Goal: Task Accomplishment & Management: Manage account settings

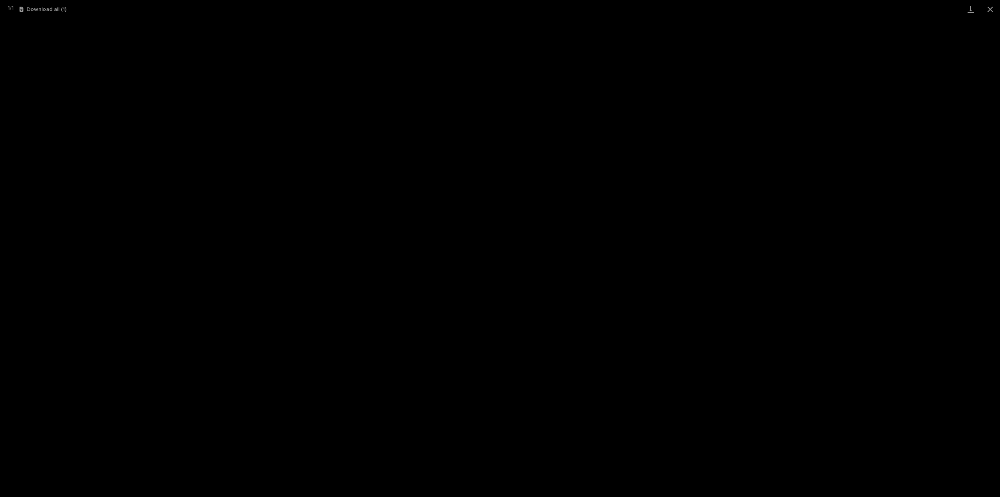
scroll to position [17, 0]
click at [987, 11] on button "Close gallery" at bounding box center [991, 9] width 20 height 18
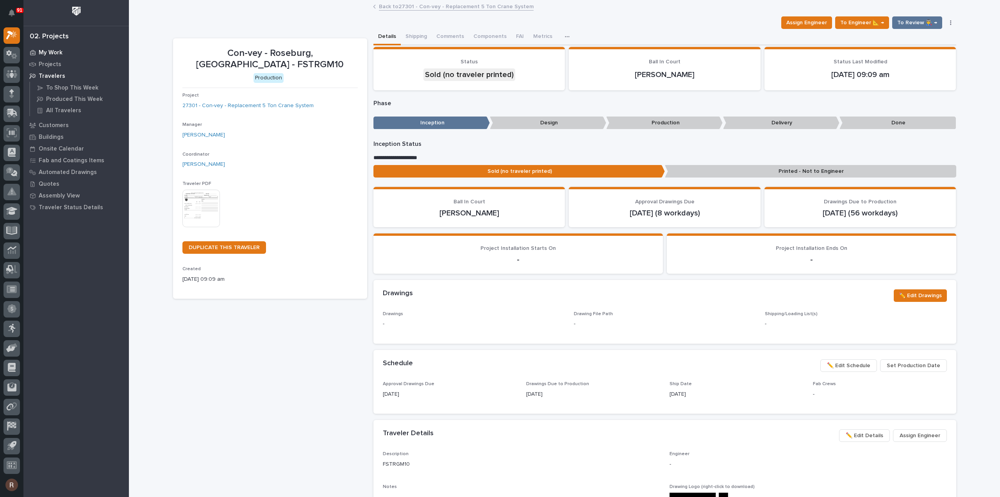
click at [46, 50] on p "My Work" at bounding box center [51, 52] width 24 height 7
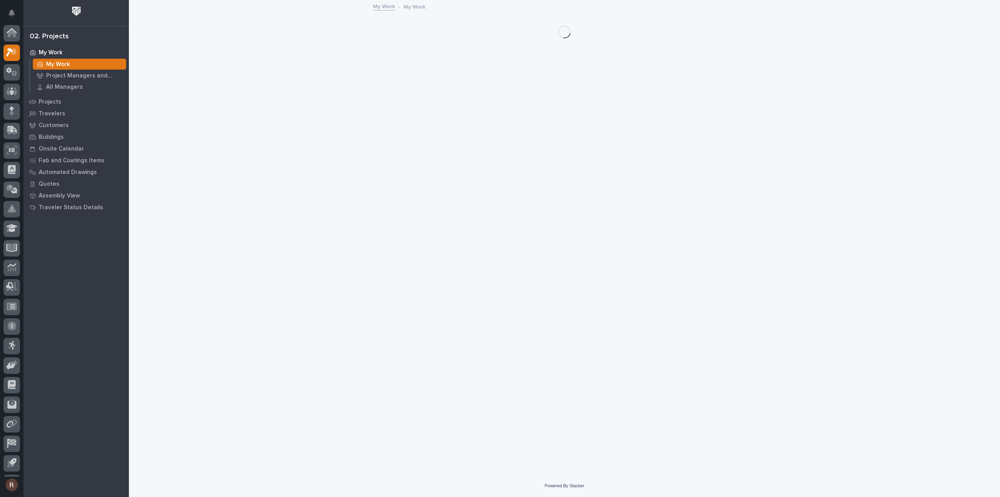
scroll to position [17, 0]
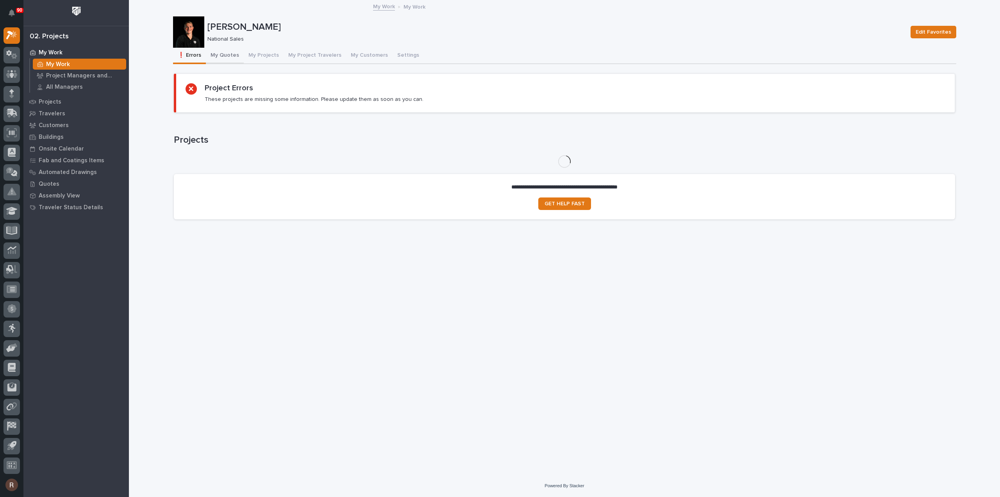
click at [229, 59] on button "My Quotes" at bounding box center [225, 56] width 38 height 16
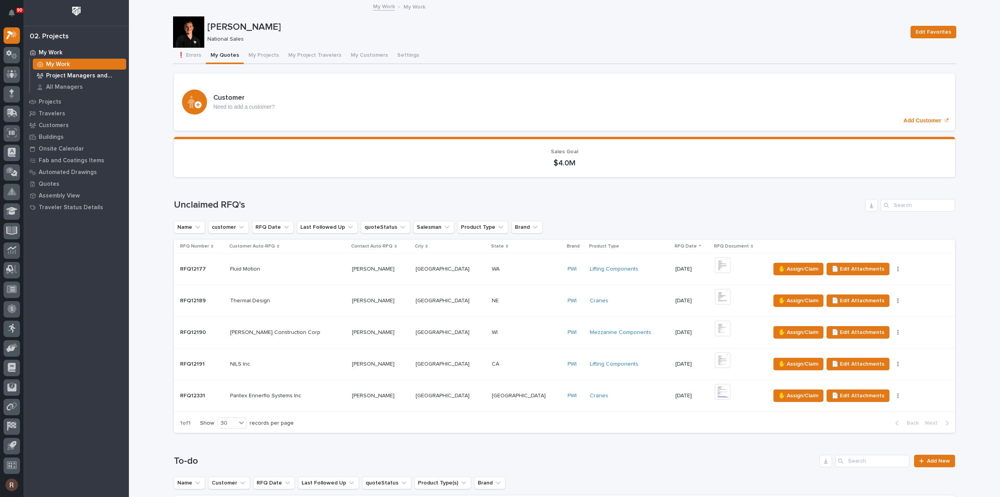
click at [72, 78] on p "Project Managers and Engineers" at bounding box center [84, 75] width 77 height 7
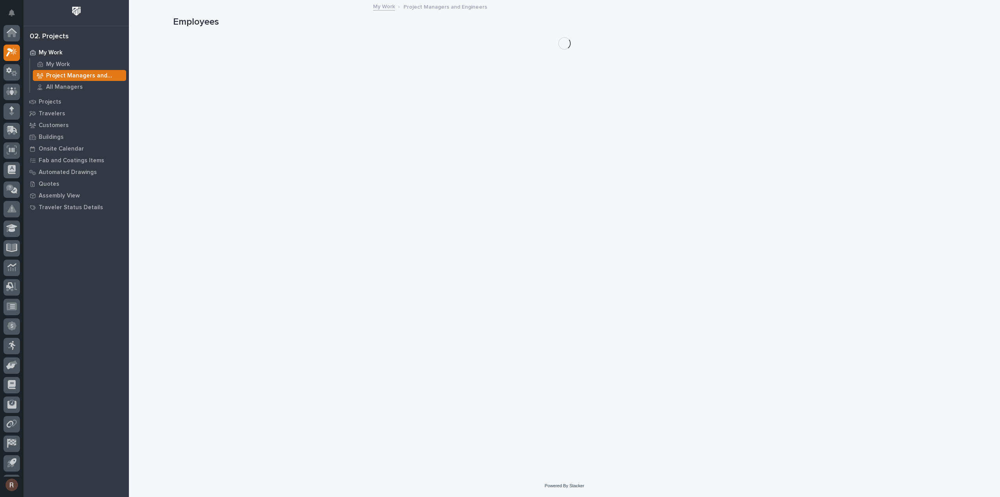
scroll to position [17, 0]
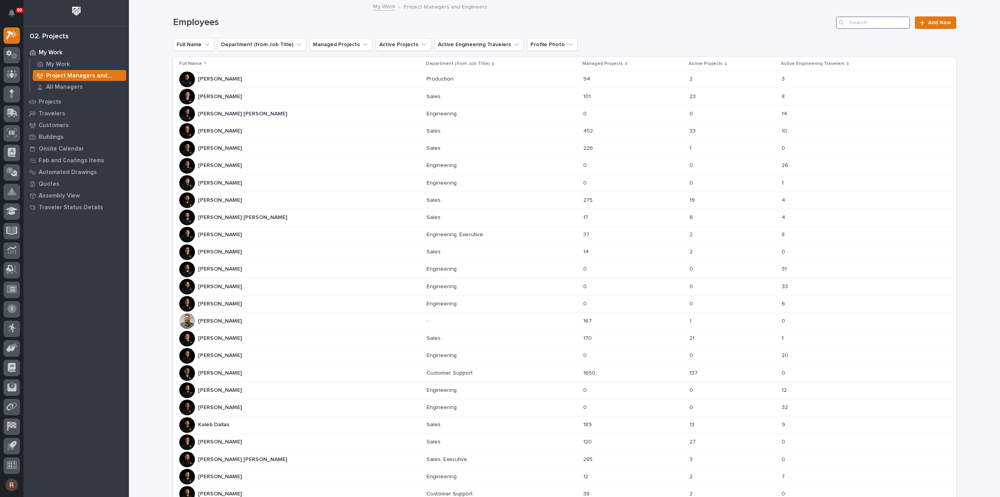
click at [873, 23] on input "Search" at bounding box center [873, 22] width 74 height 13
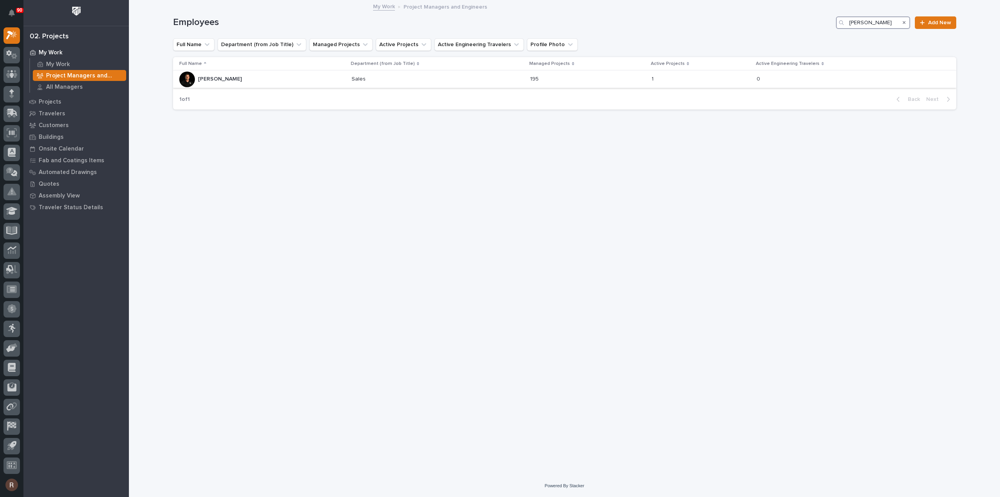
type input "[PERSON_NAME]"
click at [284, 79] on div "[PERSON_NAME] [PERSON_NAME]" at bounding box center [262, 80] width 166 height 16
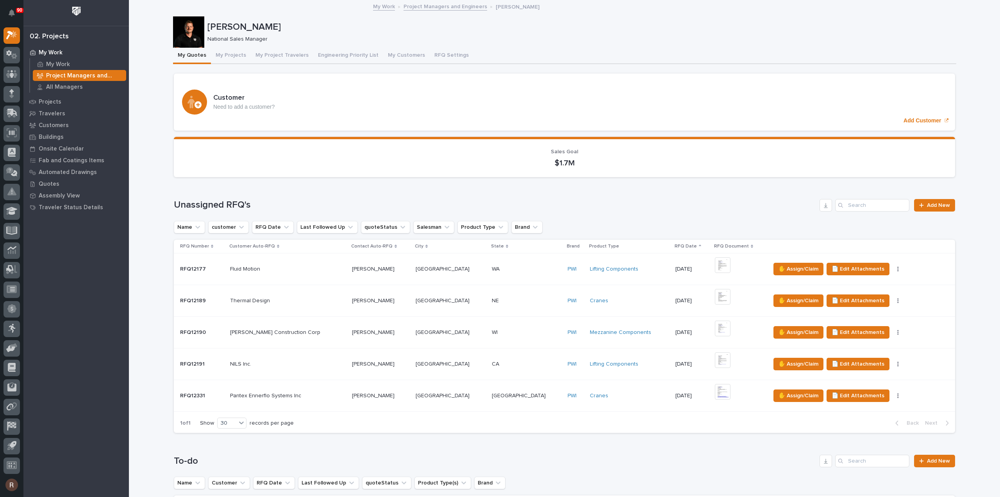
click at [50, 51] on p "My Work" at bounding box center [51, 52] width 24 height 7
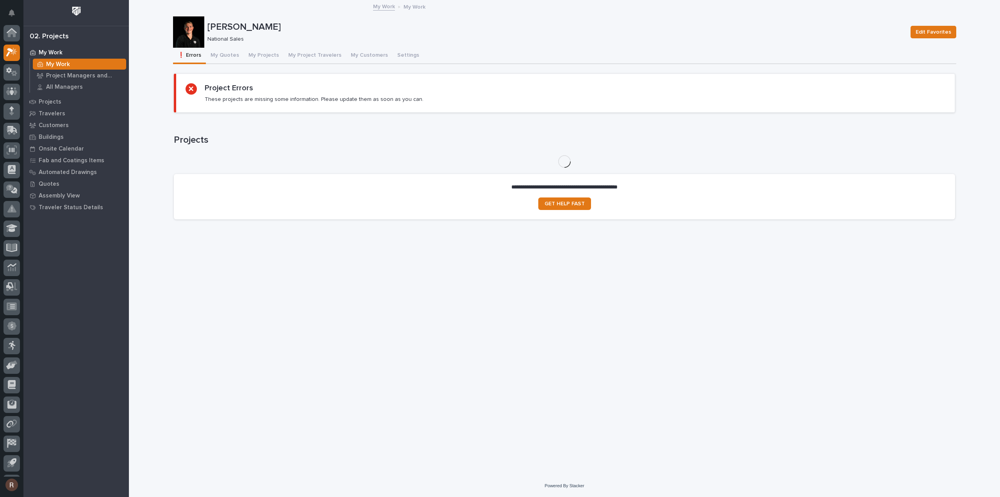
scroll to position [17, 0]
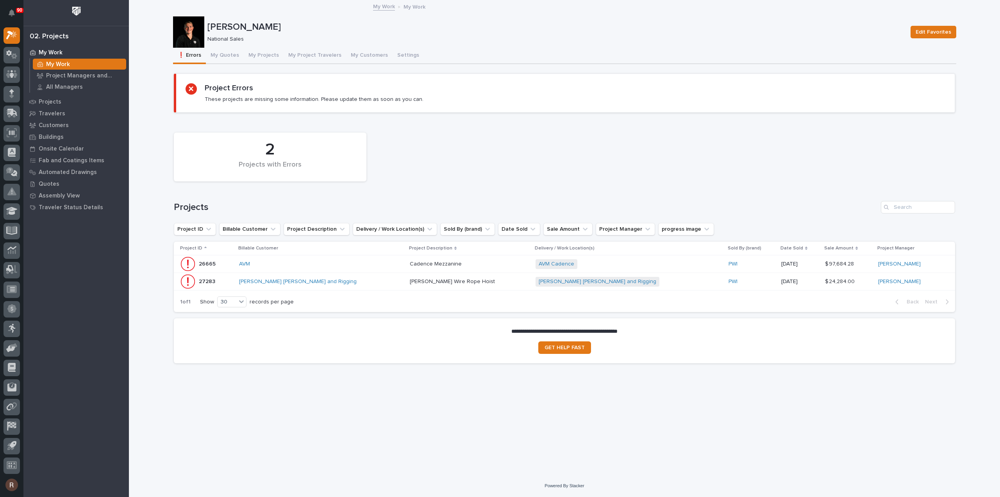
click at [358, 280] on div "[PERSON_NAME] [PERSON_NAME] and Rigging" at bounding box center [307, 281] width 137 height 7
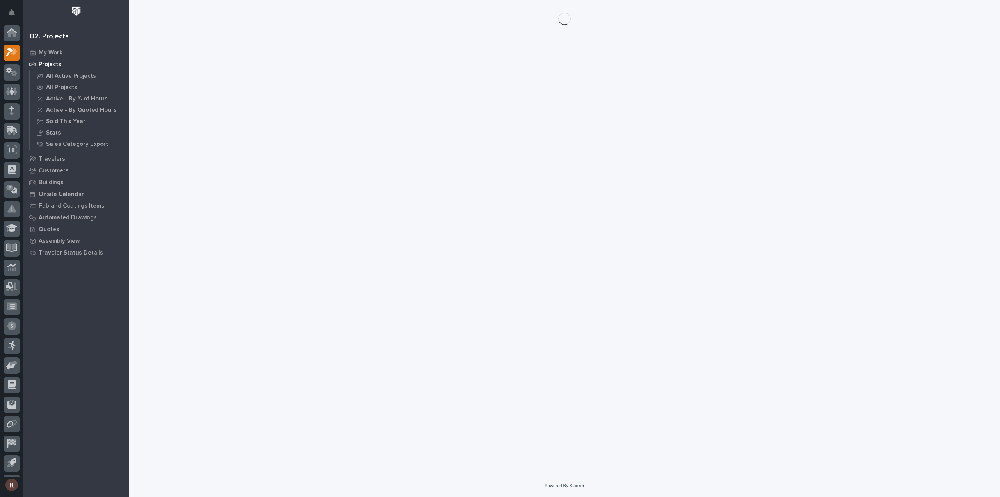
scroll to position [17, 0]
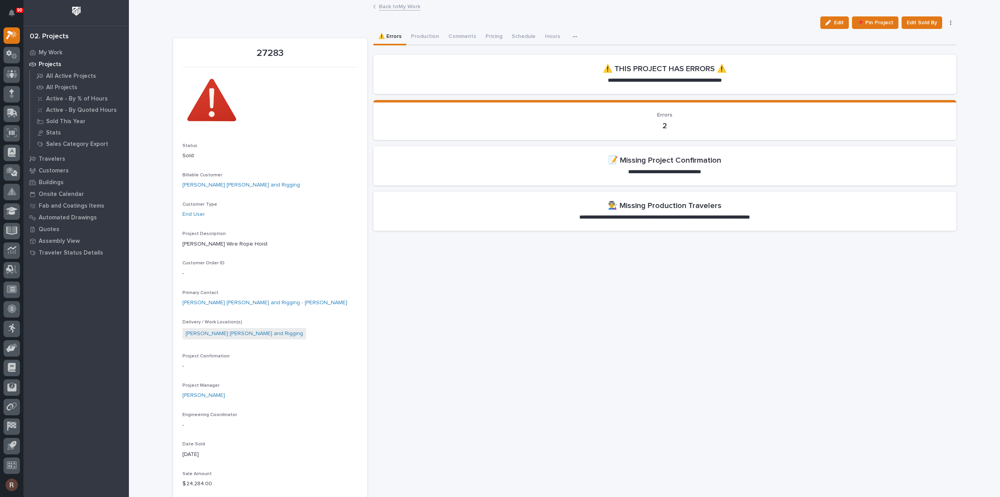
drag, startPoint x: 838, startPoint y: 20, endPoint x: 792, endPoint y: 52, distance: 55.9
click at [838, 20] on span "Edit" at bounding box center [839, 22] width 10 height 7
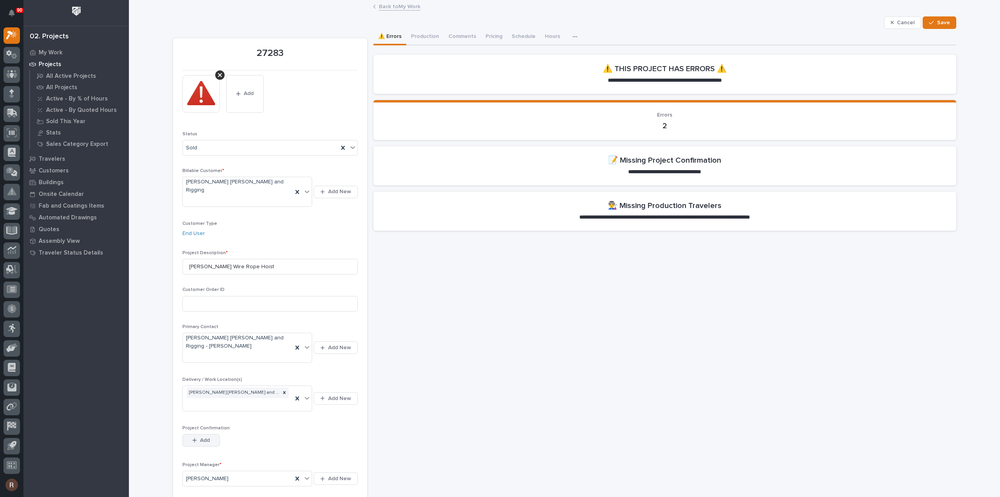
click at [196, 437] on div "button" at bounding box center [196, 439] width 8 height 5
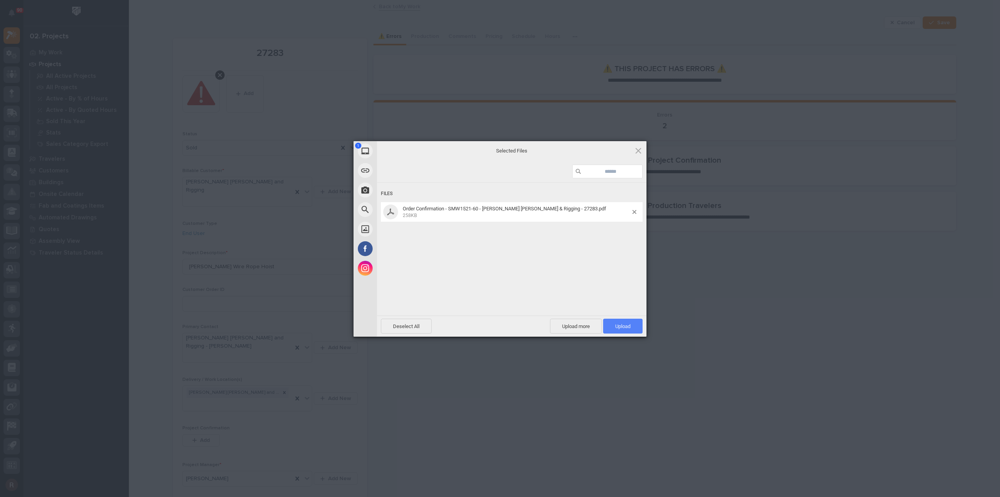
click at [620, 325] on span "Upload 1" at bounding box center [622, 326] width 15 height 6
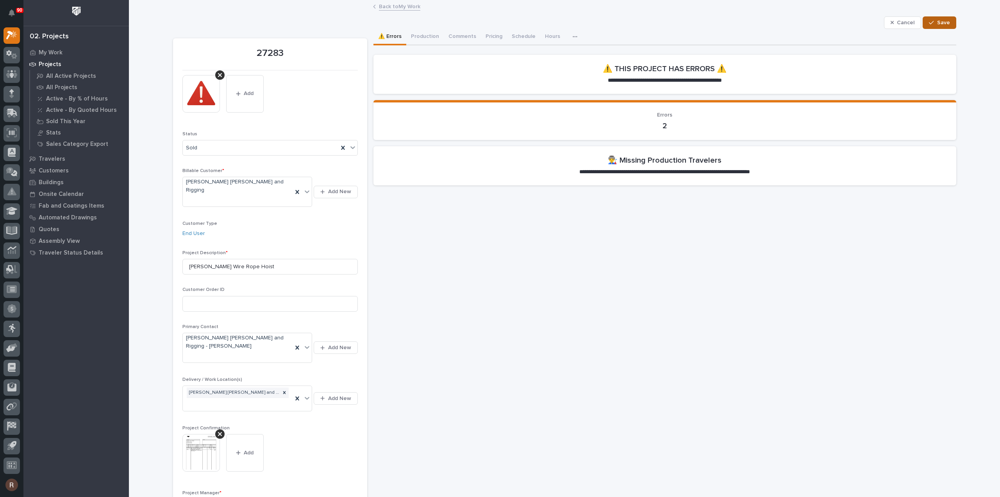
click at [943, 17] on button "Save" at bounding box center [939, 22] width 33 height 13
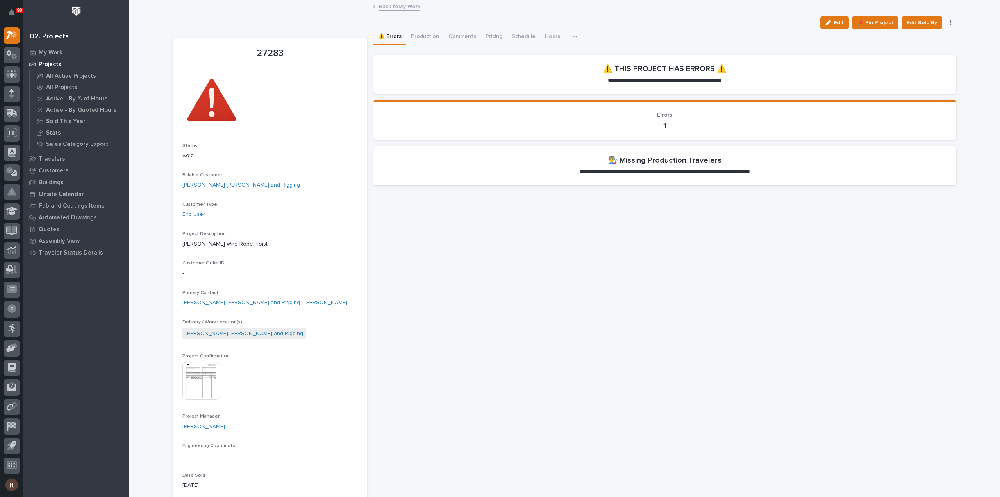
click at [386, 9] on link "Back to My Work" at bounding box center [399, 6] width 41 height 9
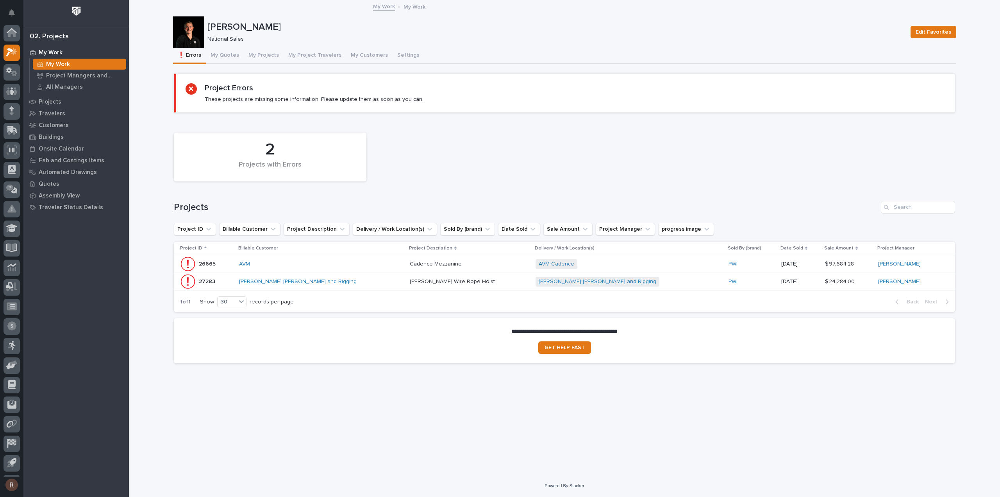
scroll to position [17, 0]
